Goal: Task Accomplishment & Management: Manage account settings

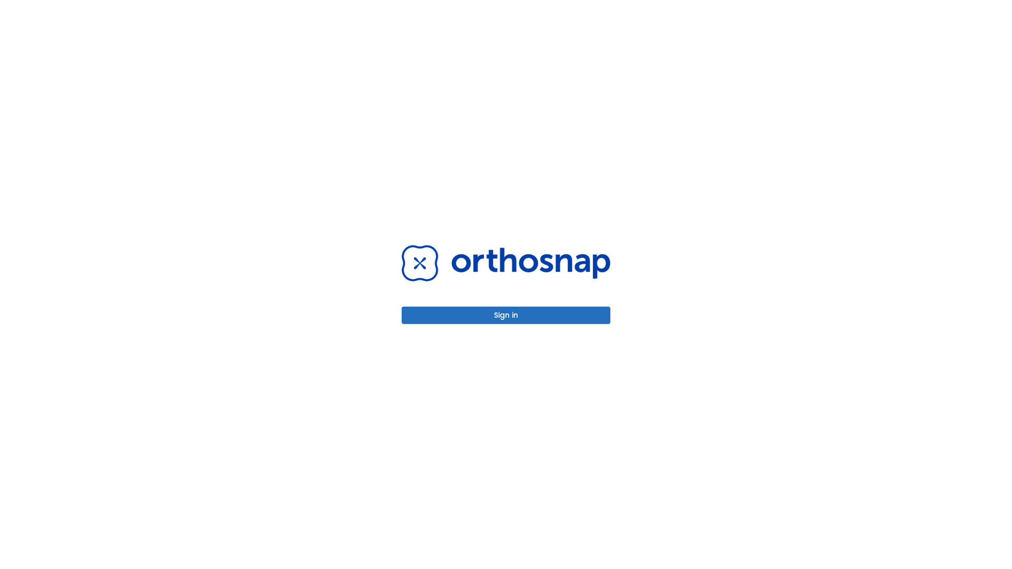
click at [506, 315] on button "Sign in" at bounding box center [506, 315] width 209 height 17
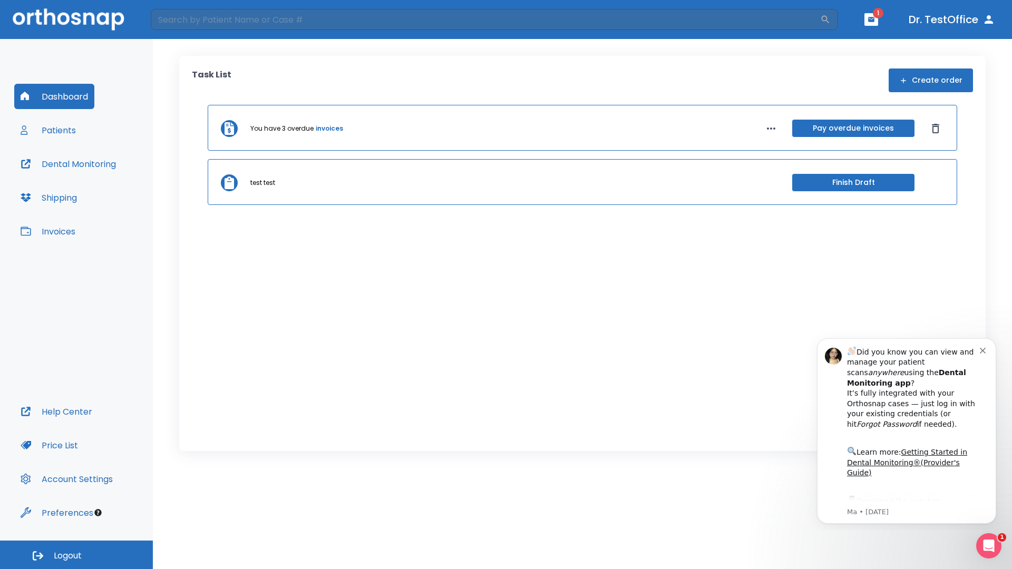
click at [76, 555] on span "Logout" at bounding box center [68, 556] width 28 height 12
